Goal: Task Accomplishment & Management: Manage account settings

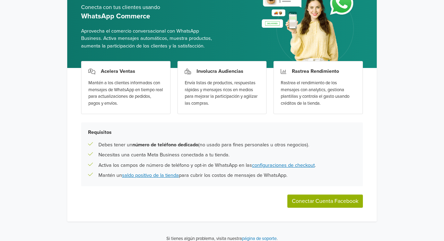
scroll to position [53, 0]
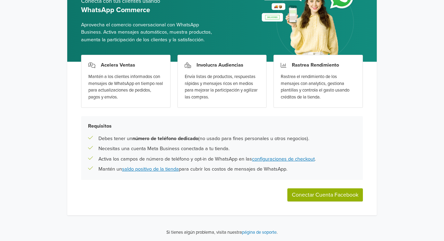
click at [328, 192] on button "Conectar Cuenta Facebook" at bounding box center [325, 194] width 76 height 13
click at [332, 194] on button "Conectar Cuenta Facebook" at bounding box center [325, 194] width 76 height 13
click at [320, 194] on button "Conectar Cuenta Facebook" at bounding box center [325, 194] width 76 height 13
click at [316, 192] on button "Conectar Cuenta Facebook" at bounding box center [325, 194] width 76 height 13
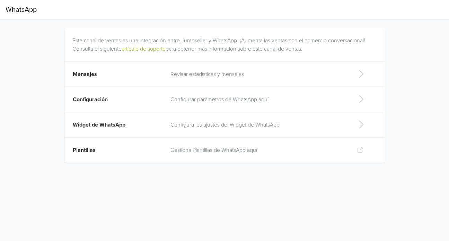
click at [203, 76] on p "Revisar estadísticas y mensajes" at bounding box center [259, 74] width 176 height 8
click at [201, 102] on p "Configurar parámetros de WhatsApp aquí" at bounding box center [259, 99] width 176 height 8
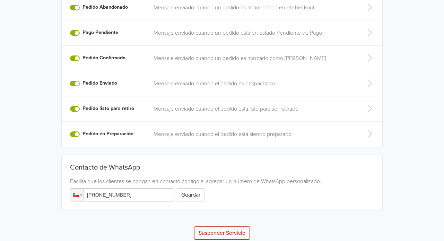
scroll to position [180, 0]
